Goal: Task Accomplishment & Management: Complete application form

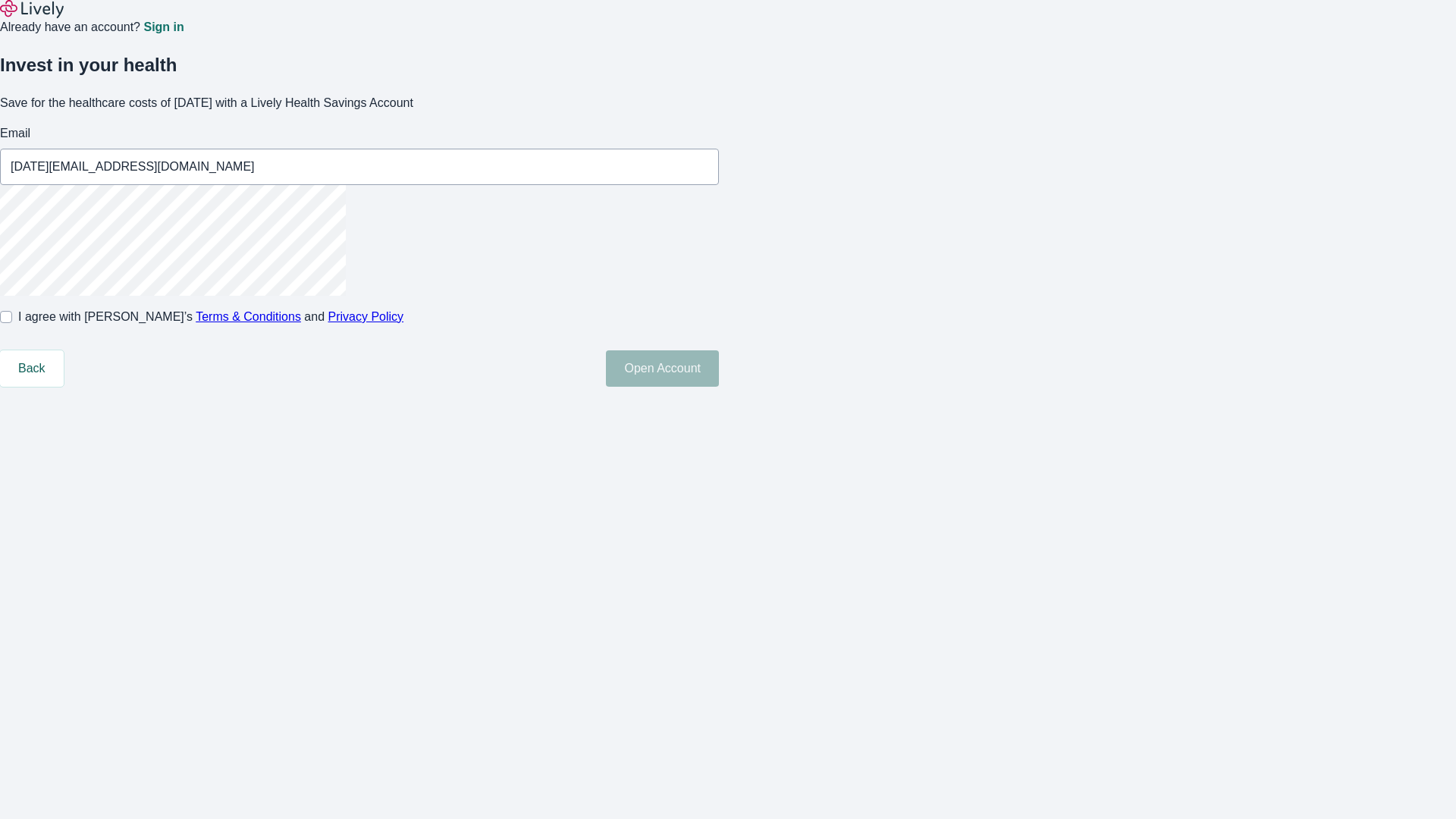
click at [12, 323] on input "I agree with Lively’s Terms & Conditions and Privacy Policy" at bounding box center [6, 317] width 12 height 12
checkbox input "true"
click at [719, 387] on button "Open Account" at bounding box center [662, 368] width 113 height 36
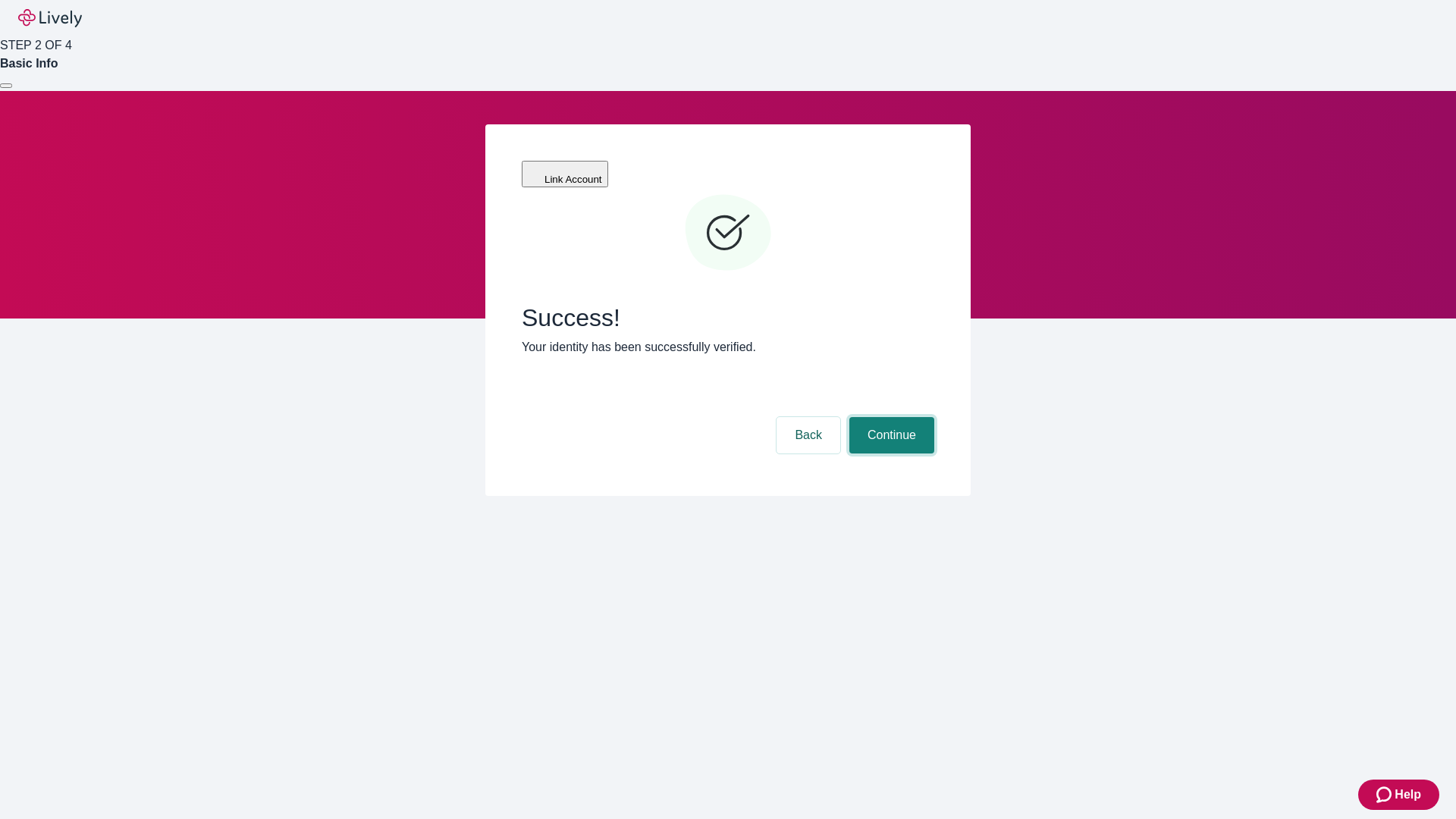
click at [889, 417] on button "Continue" at bounding box center [892, 435] width 85 height 36
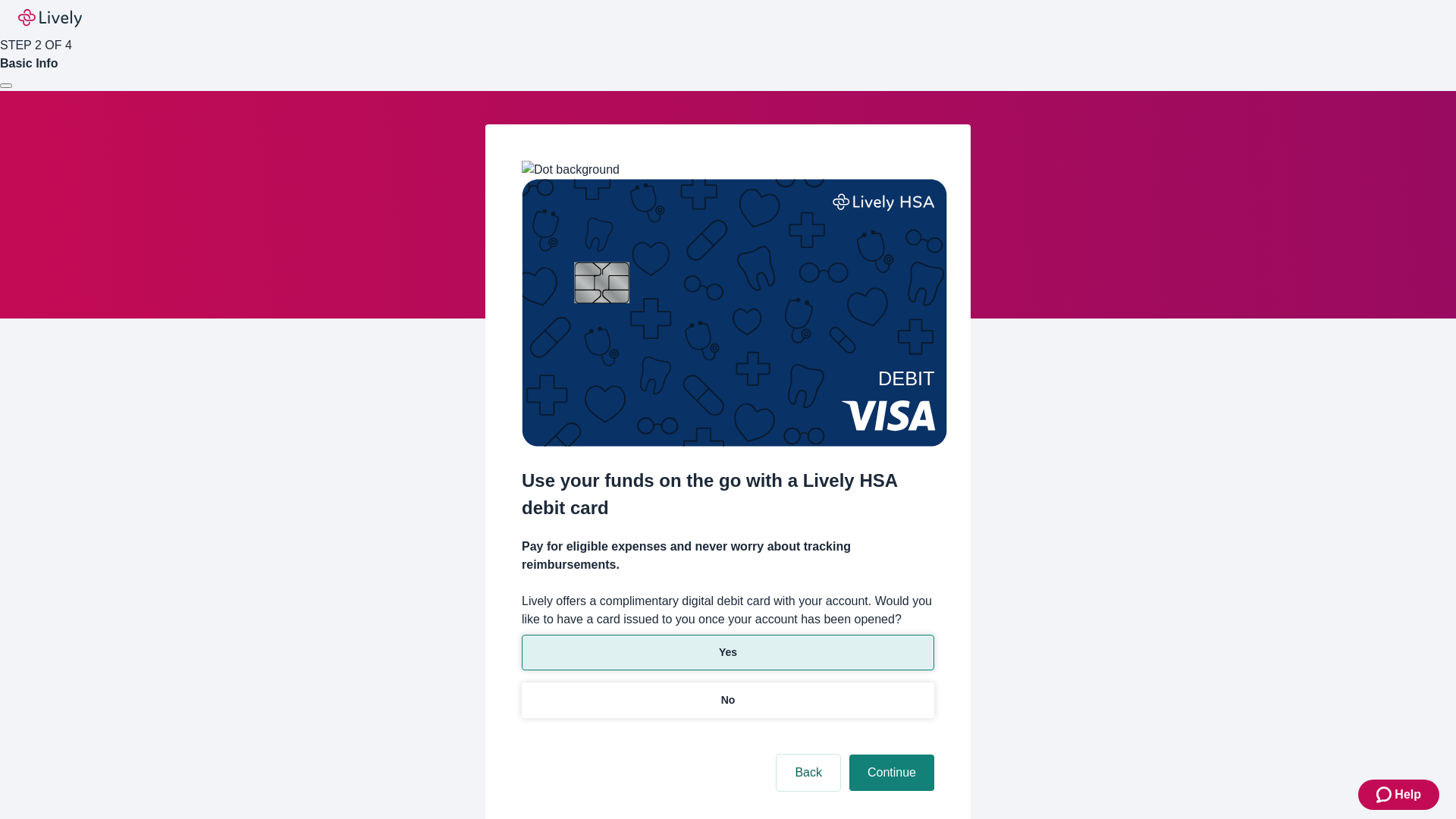
click at [727, 644] on p "Yes" at bounding box center [727, 652] width 18 height 16
click at [889, 755] on button "Continue" at bounding box center [892, 772] width 85 height 36
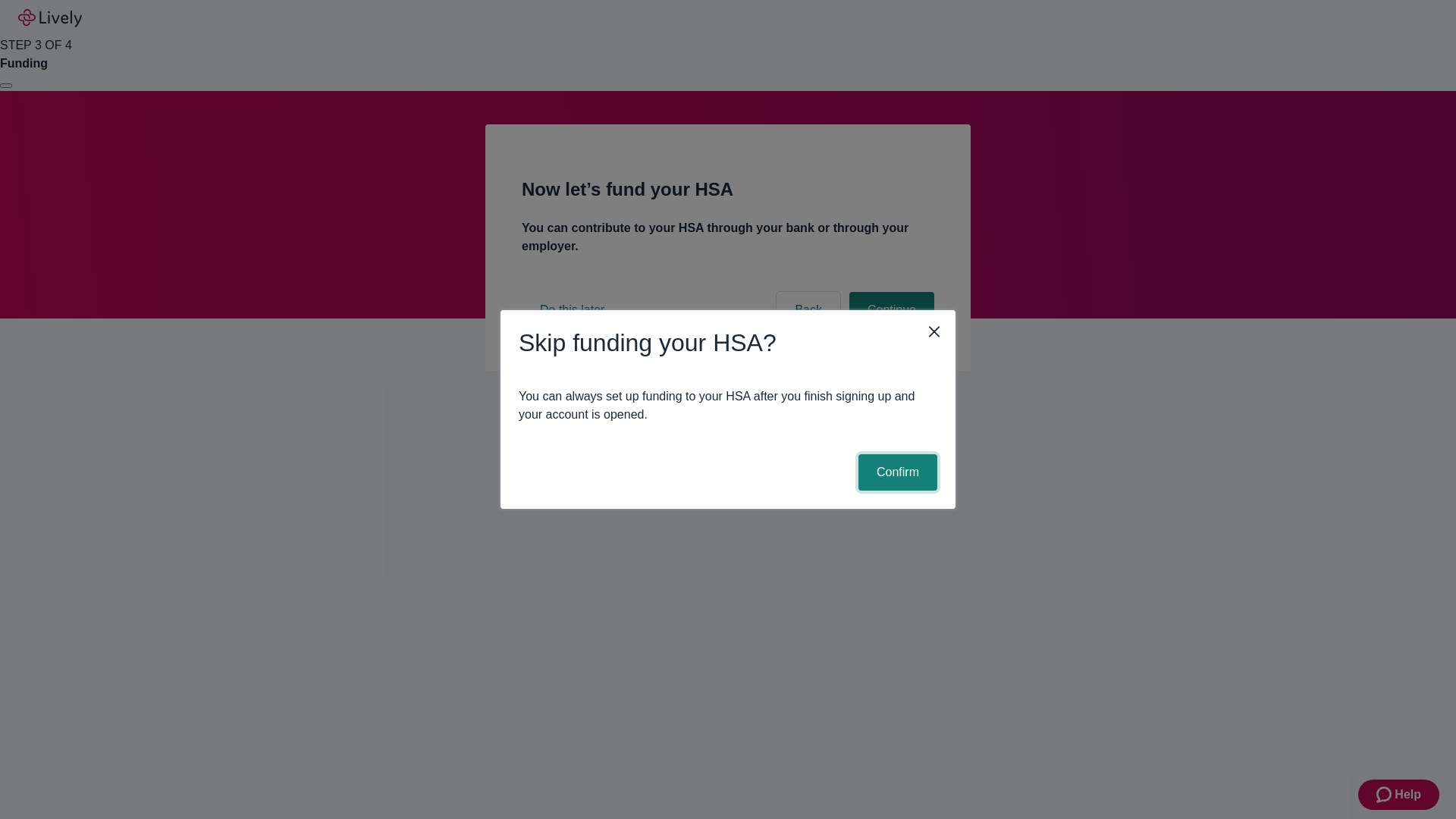
click at [895, 472] on button "Confirm" at bounding box center [898, 472] width 79 height 36
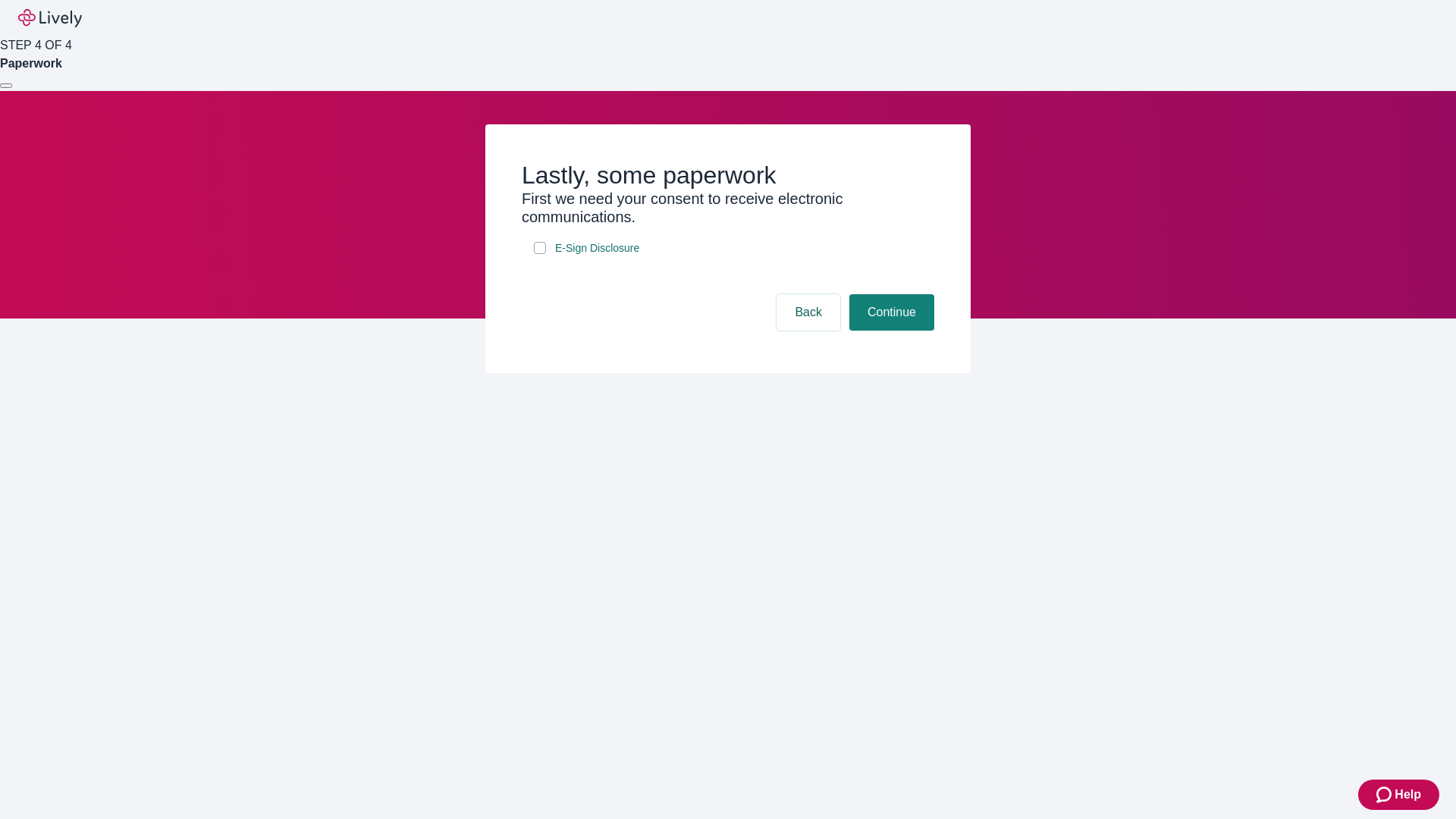
click at [540, 254] on input "E-Sign Disclosure" at bounding box center [540, 248] width 12 height 12
checkbox input "true"
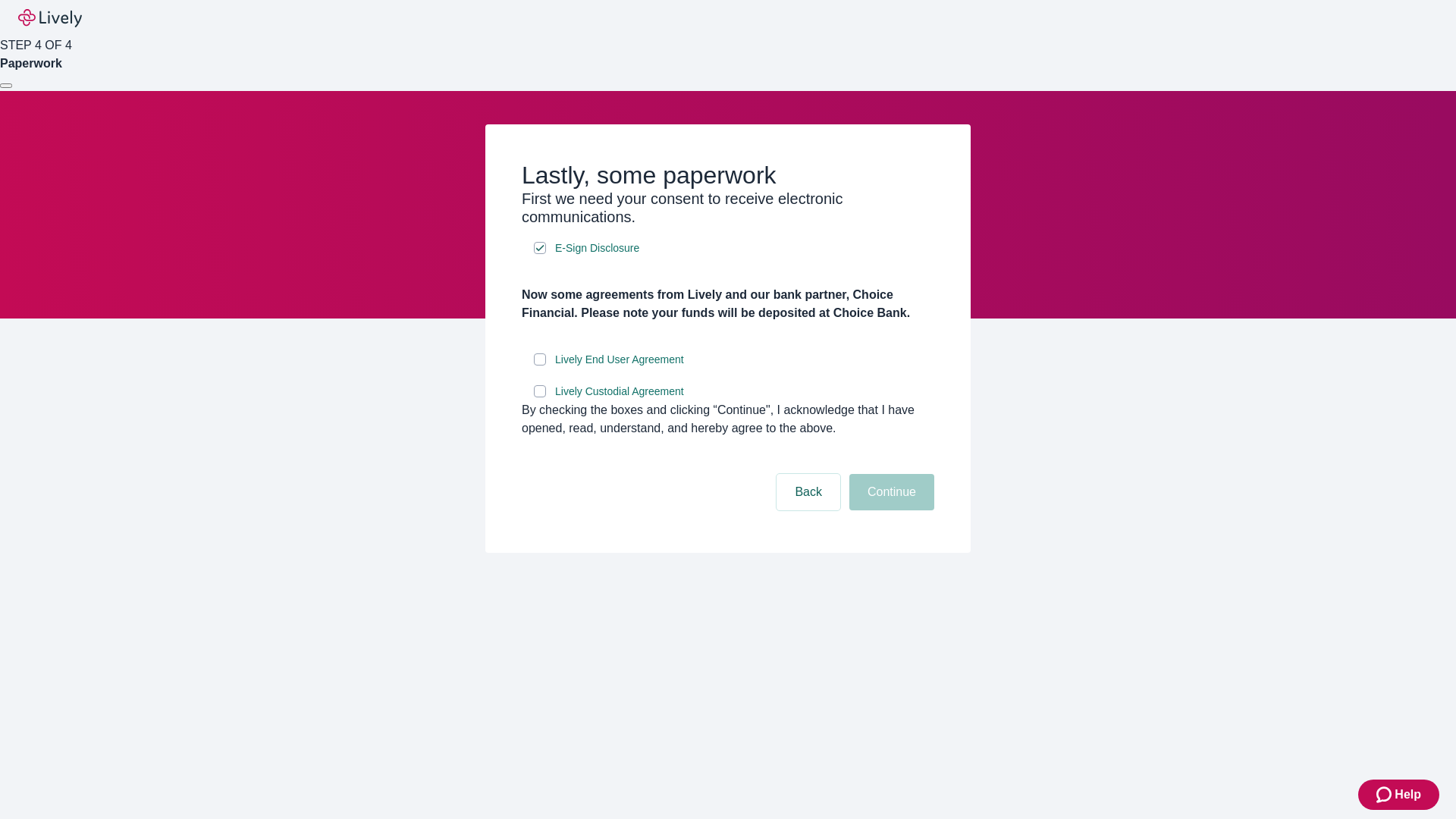
click at [540, 365] on input "Lively End User Agreement" at bounding box center [540, 360] width 12 height 12
checkbox input "true"
click at [540, 397] on input "Lively Custodial Agreement" at bounding box center [540, 392] width 12 height 12
checkbox input "true"
click at [889, 510] on button "Continue" at bounding box center [892, 492] width 85 height 36
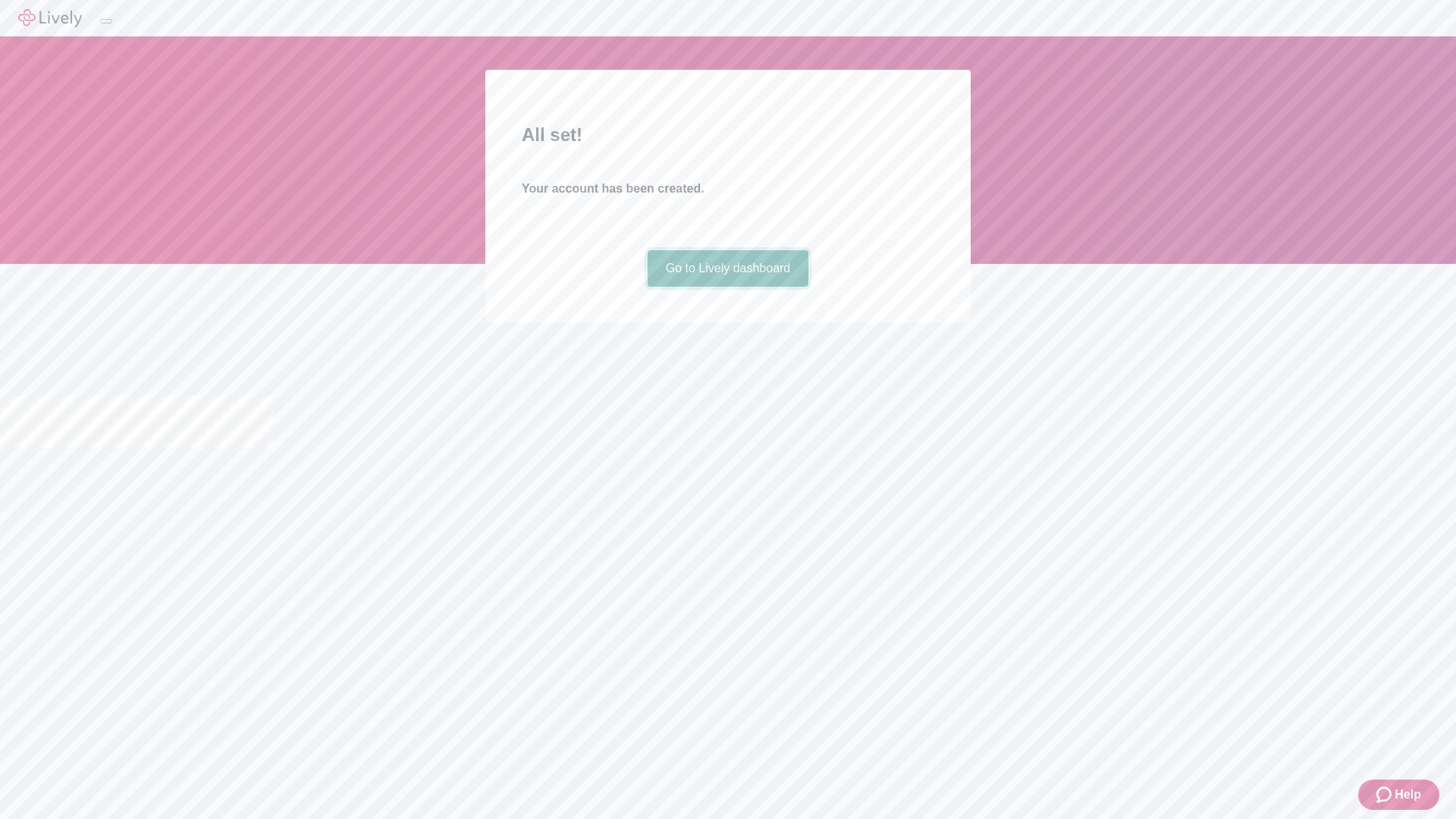
click at [727, 287] on link "Go to Lively dashboard" at bounding box center [728, 268] width 161 height 36
